Goal: Information Seeking & Learning: Learn about a topic

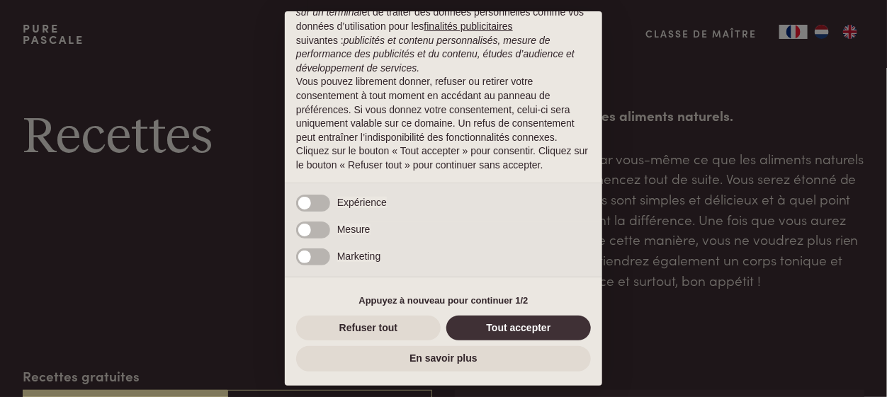
click at [531, 329] on button "Tout accepter" at bounding box center [518, 329] width 145 height 26
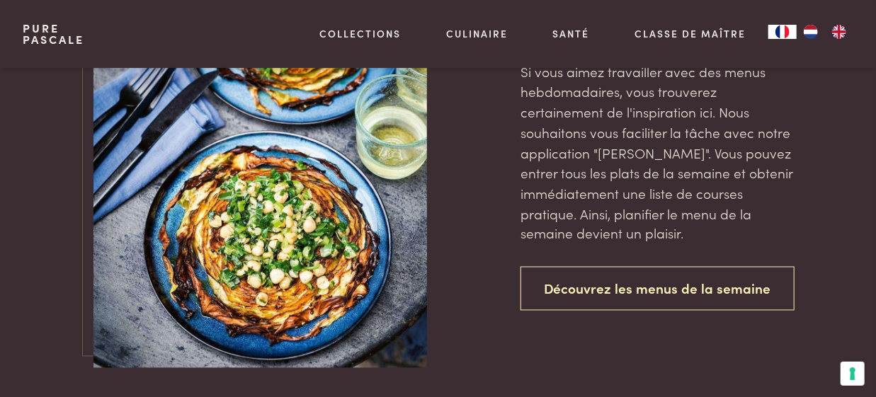
scroll to position [3188, 0]
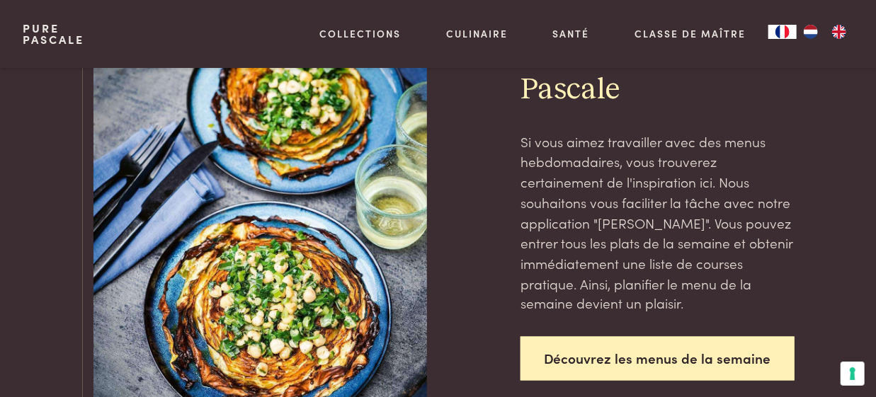
click at [691, 337] on link "Découvrez les menus de la semaine" at bounding box center [658, 359] width 274 height 45
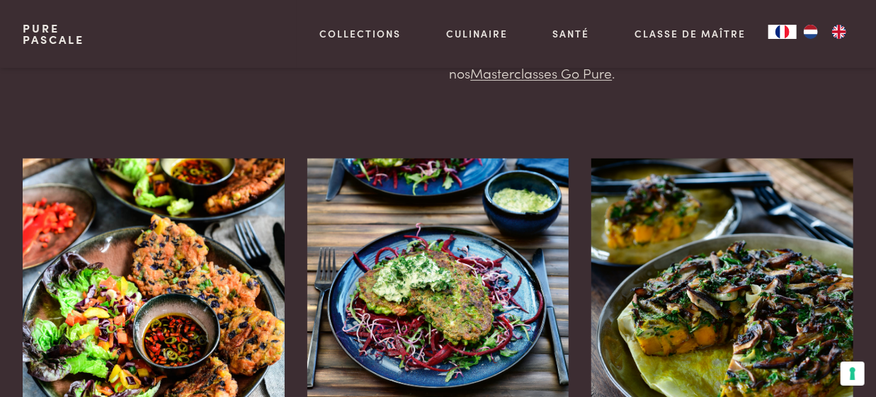
scroll to position [424, 0]
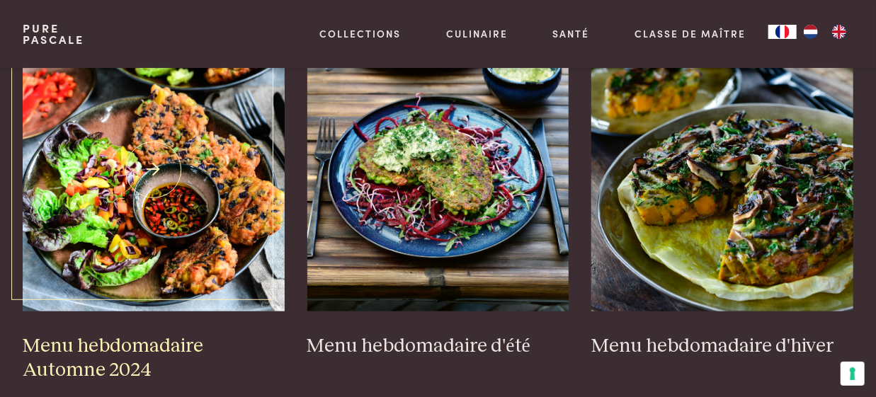
click at [172, 235] on img at bounding box center [154, 169] width 262 height 283
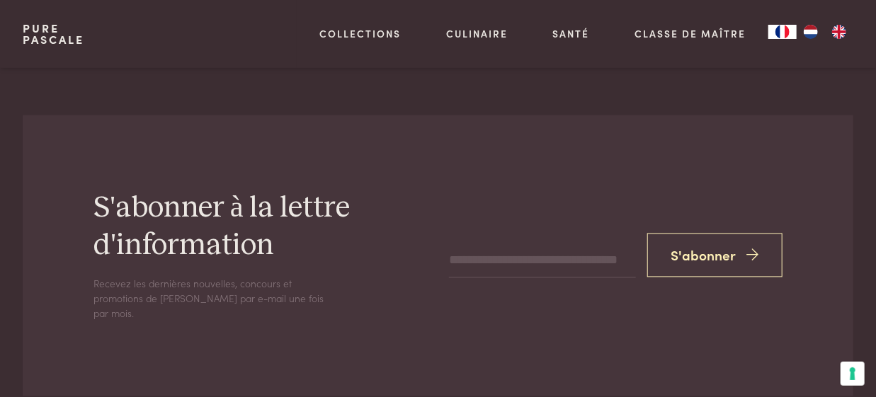
scroll to position [5809, 0]
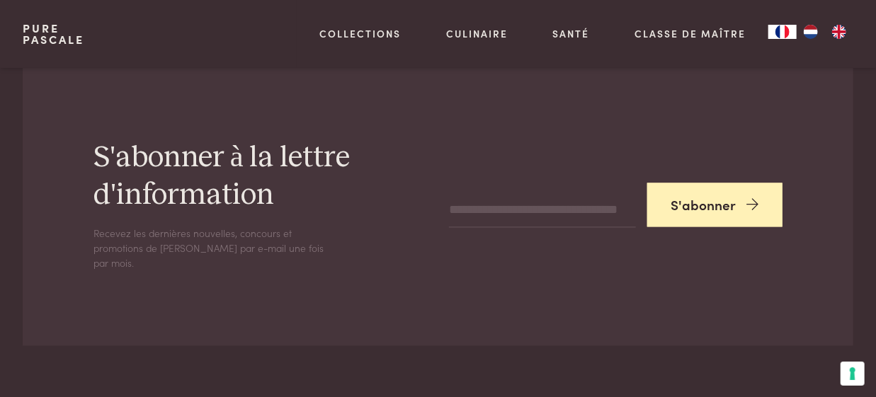
click at [733, 201] on button "S'abonner" at bounding box center [715, 206] width 135 height 45
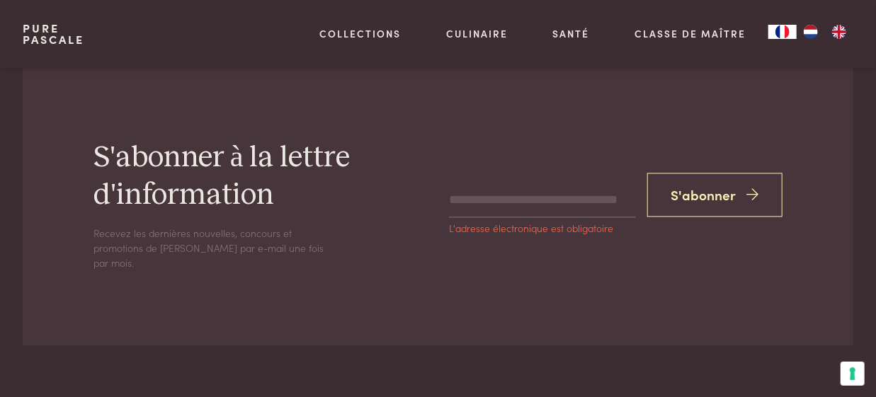
click at [454, 196] on input "email" at bounding box center [542, 201] width 187 height 34
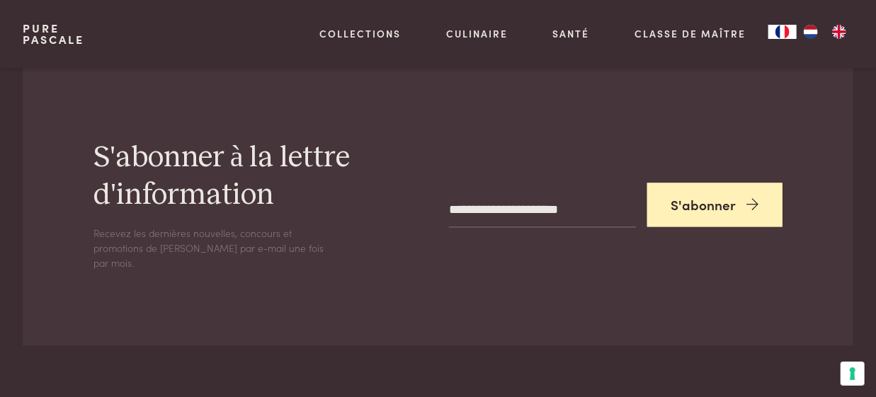
type input "**********"
click at [740, 199] on button "S'abonner" at bounding box center [715, 206] width 135 height 45
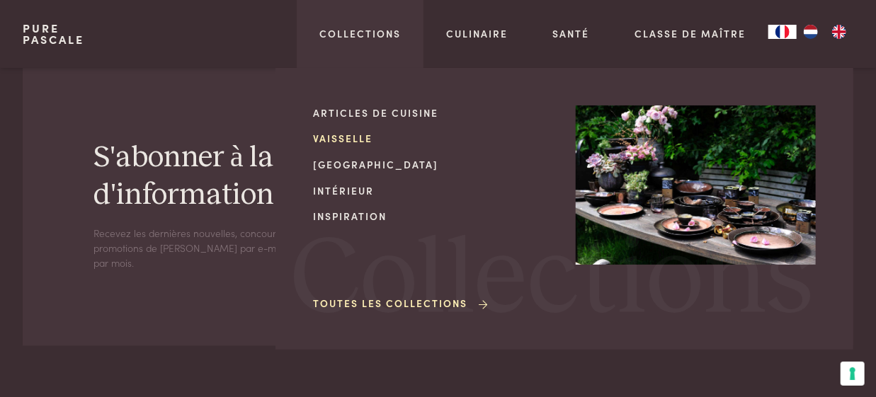
click at [349, 141] on link "Vaisselle" at bounding box center [433, 138] width 240 height 15
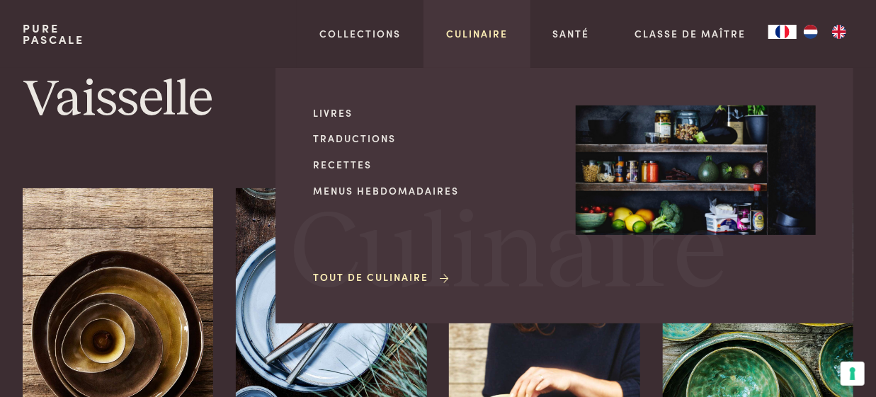
click at [488, 30] on link "Culinaire" at bounding box center [477, 33] width 62 height 15
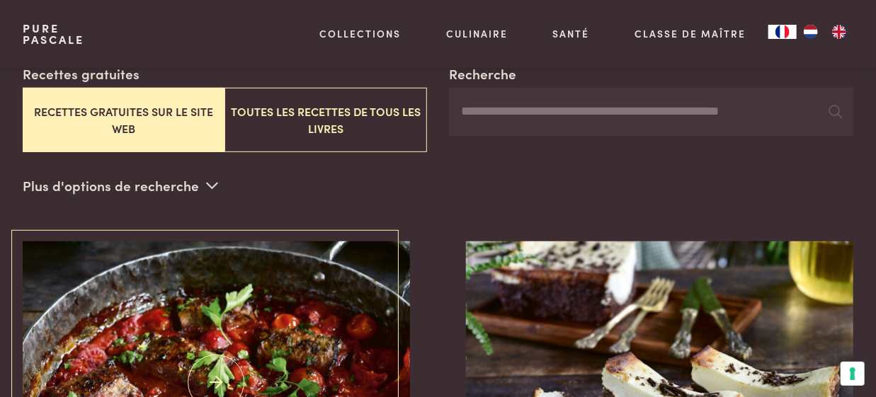
scroll to position [424, 0]
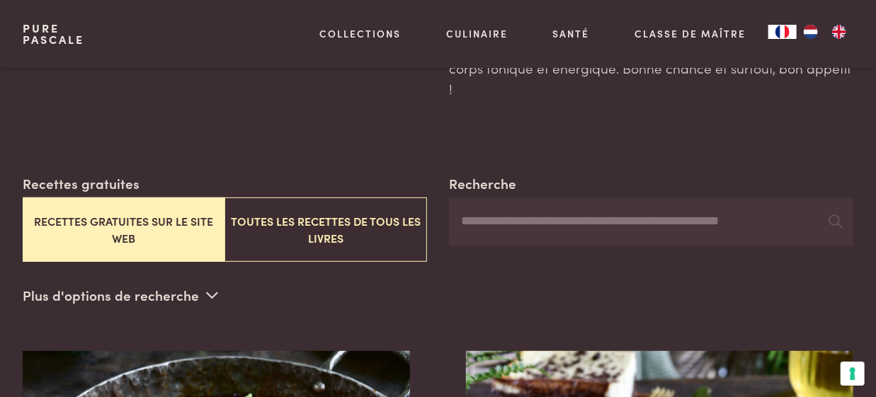
click at [168, 224] on button "Recettes gratuites sur le site web" at bounding box center [124, 230] width 202 height 64
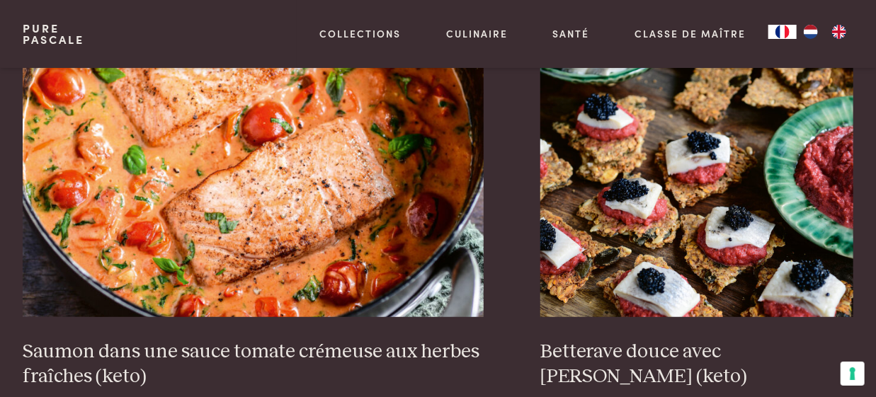
scroll to position [2775, 0]
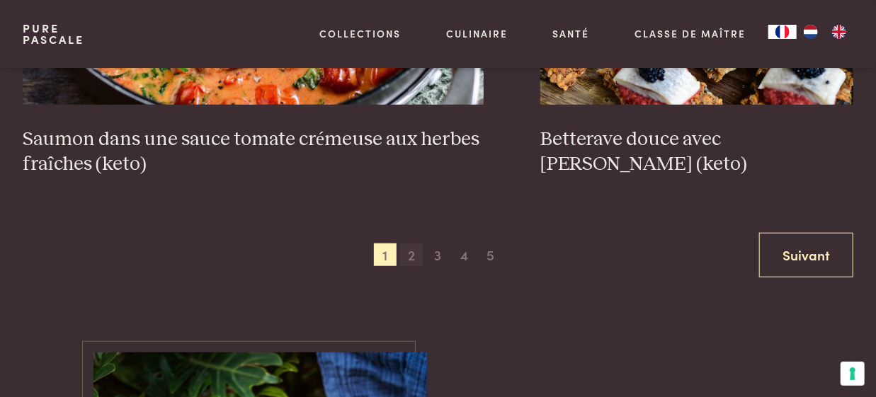
click at [411, 244] on span "2" at bounding box center [411, 255] width 23 height 23
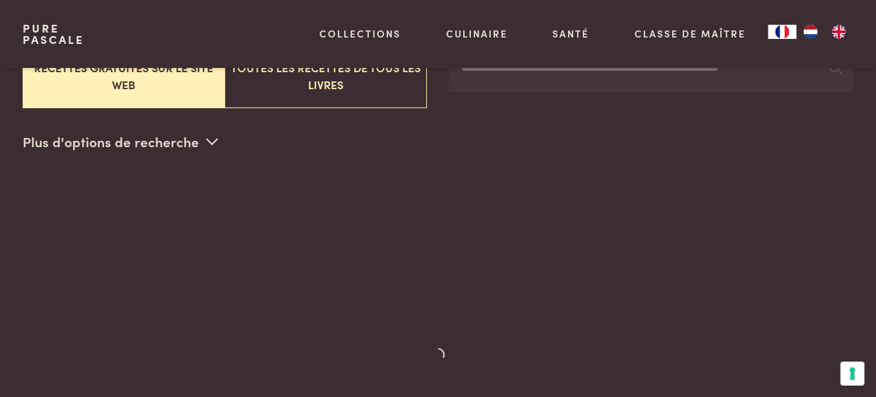
scroll to position [366, 0]
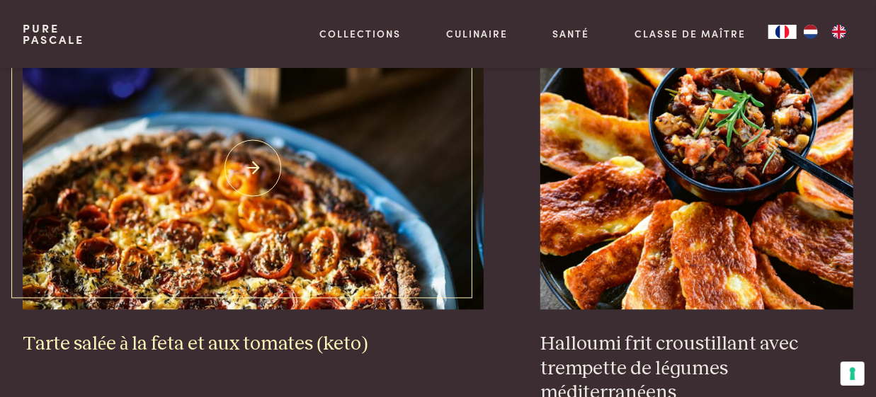
scroll to position [1428, 0]
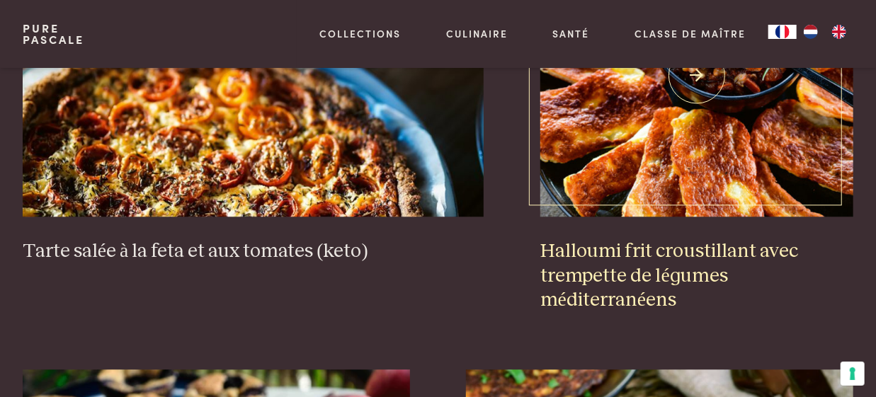
click at [693, 186] on img at bounding box center [697, 74] width 313 height 283
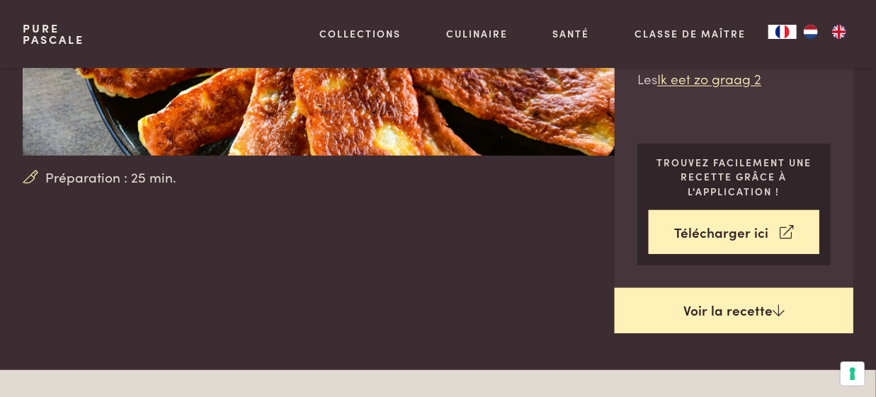
click at [673, 309] on link "Voir la recette" at bounding box center [734, 310] width 239 height 45
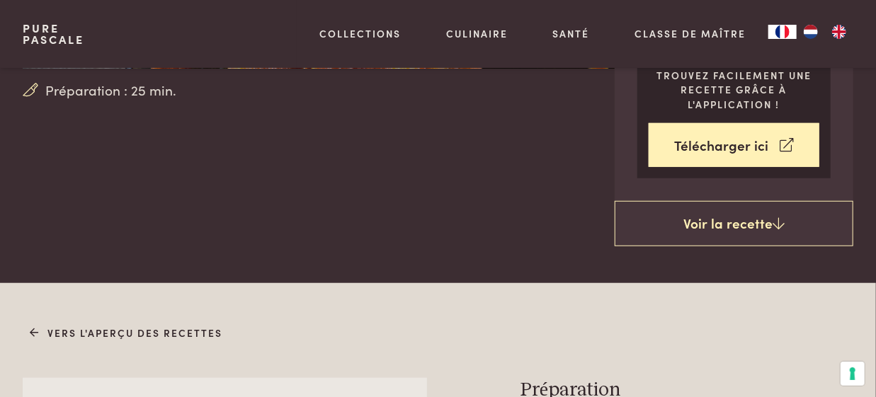
scroll to position [225, 0]
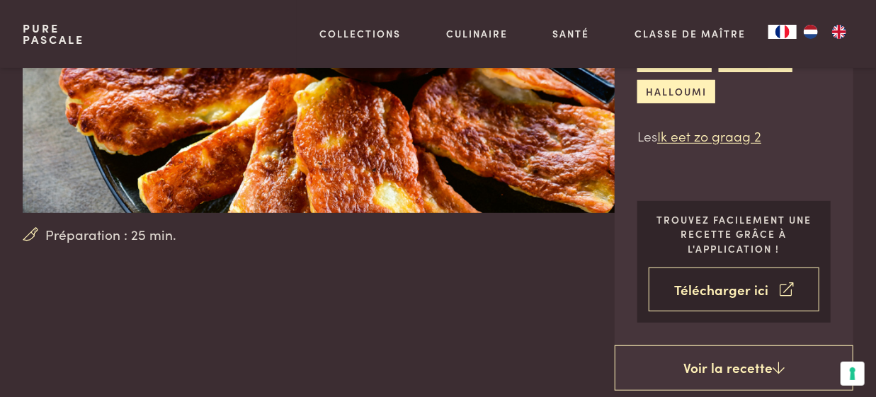
click at [703, 289] on link "Télécharger ici" at bounding box center [734, 290] width 171 height 45
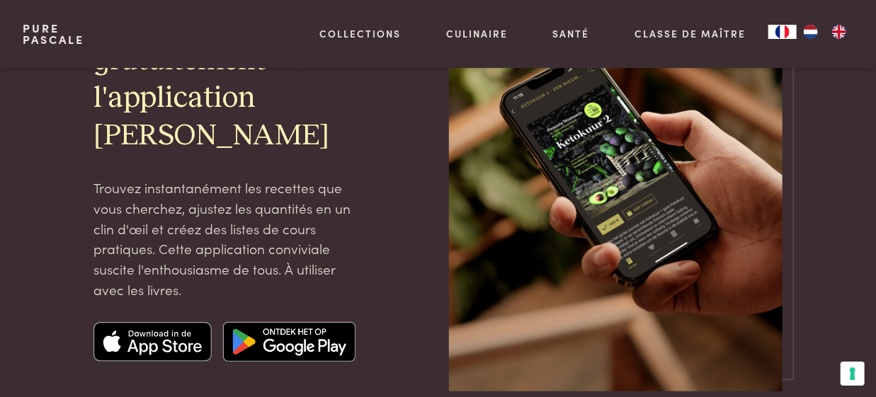
scroll to position [110, 0]
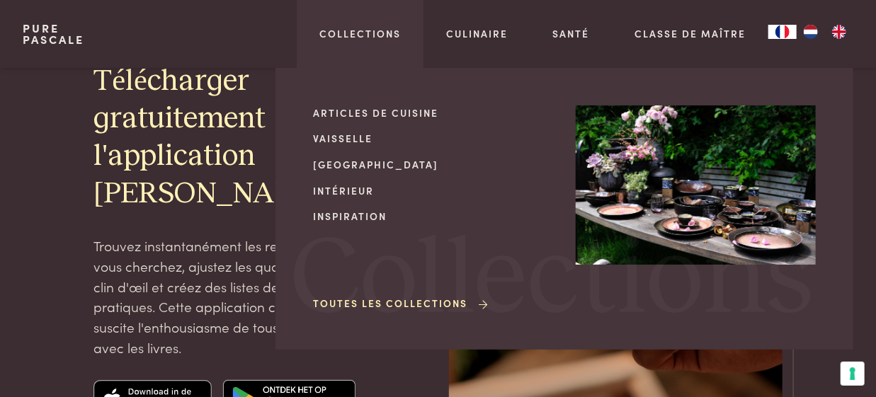
click at [389, 303] on link "Toutes les collections" at bounding box center [401, 303] width 177 height 15
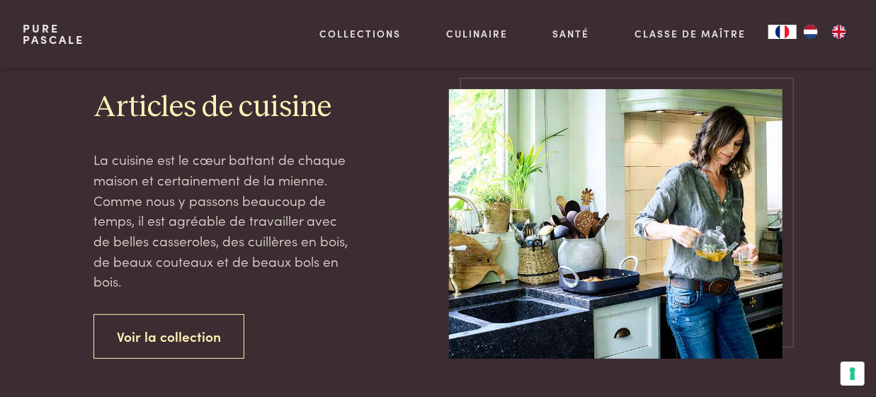
scroll to position [71, 0]
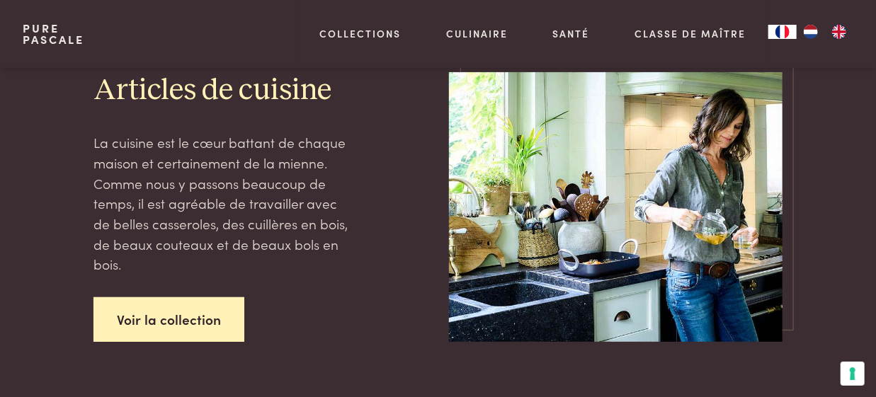
click at [220, 312] on link "Voir la collection" at bounding box center [169, 320] width 151 height 45
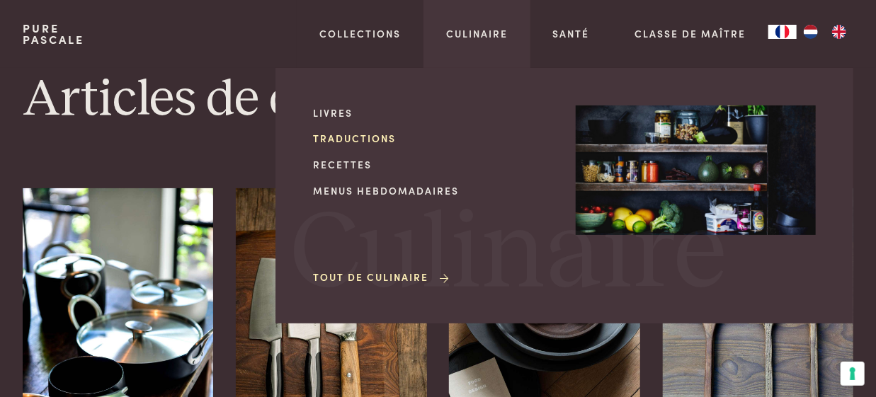
click at [384, 140] on link "Traductions" at bounding box center [433, 138] width 240 height 15
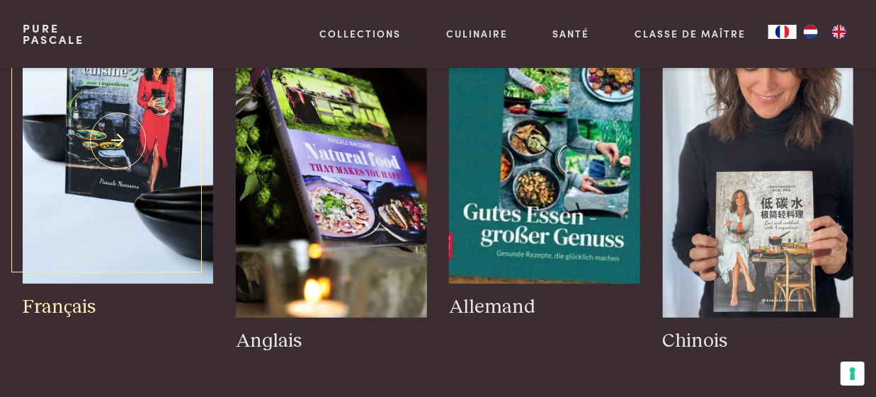
click at [86, 171] on img at bounding box center [118, 141] width 191 height 286
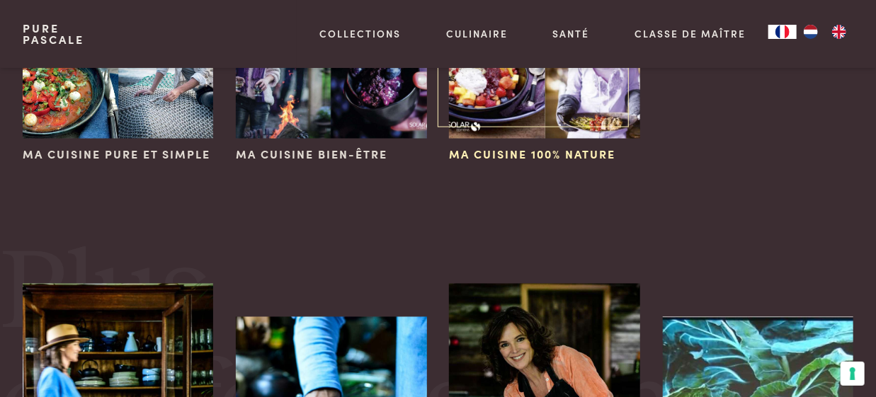
scroll to position [991, 0]
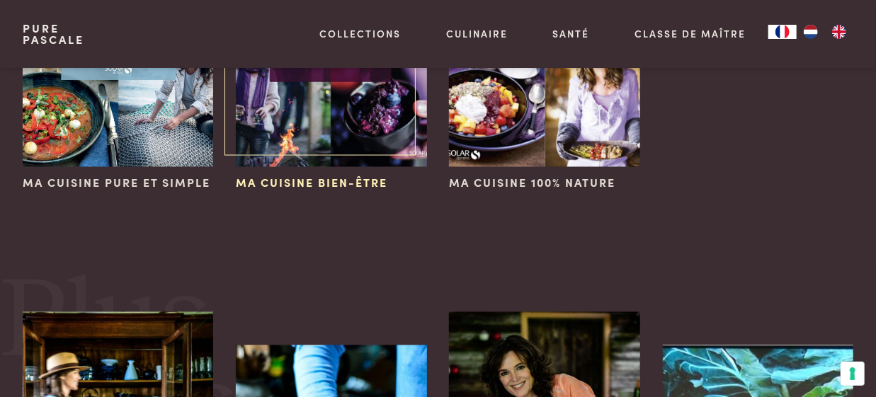
click at [372, 136] on img at bounding box center [331, 24] width 191 height 286
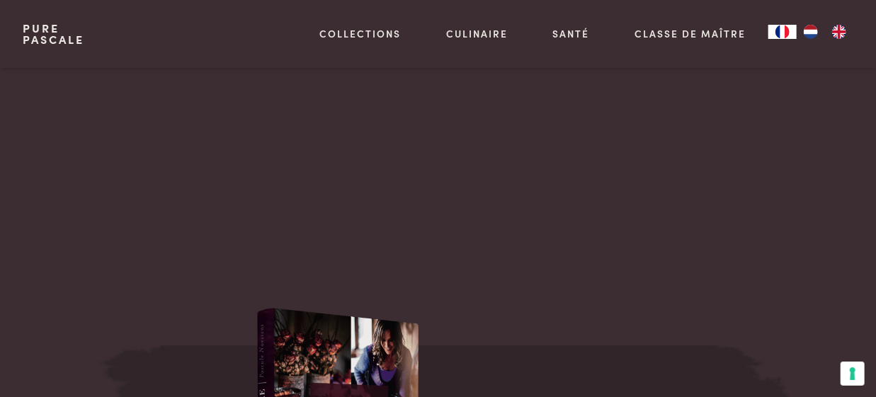
scroll to position [1275, 0]
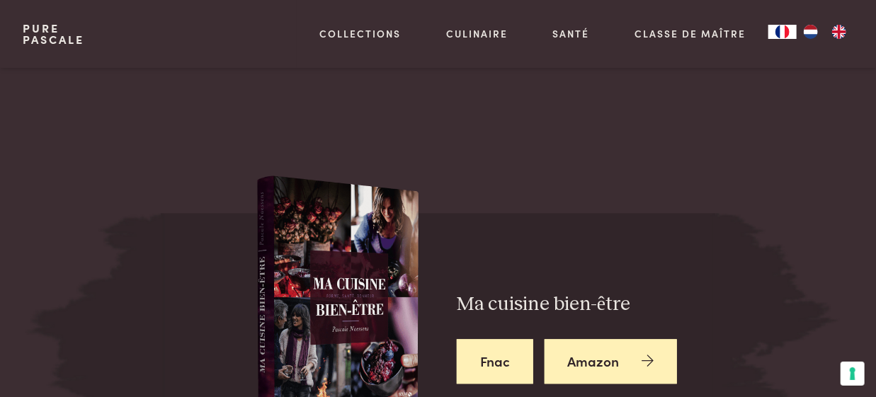
click at [587, 339] on link "Amazon" at bounding box center [611, 361] width 133 height 45
